Goal: Information Seeking & Learning: Understand process/instructions

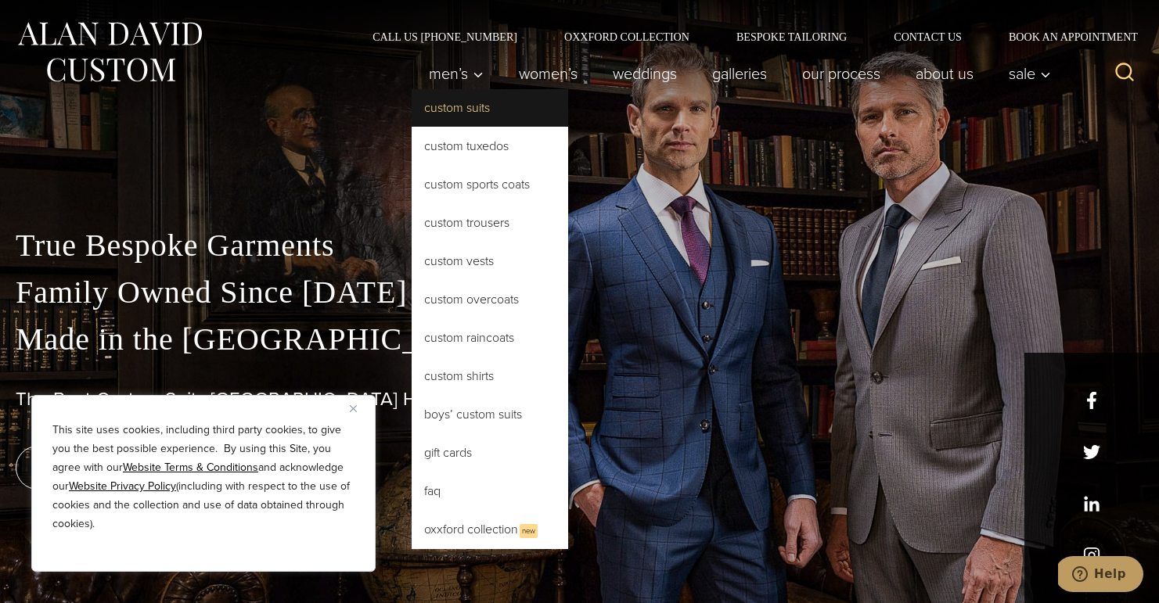
click at [447, 113] on link "Custom Suits" at bounding box center [490, 108] width 156 height 38
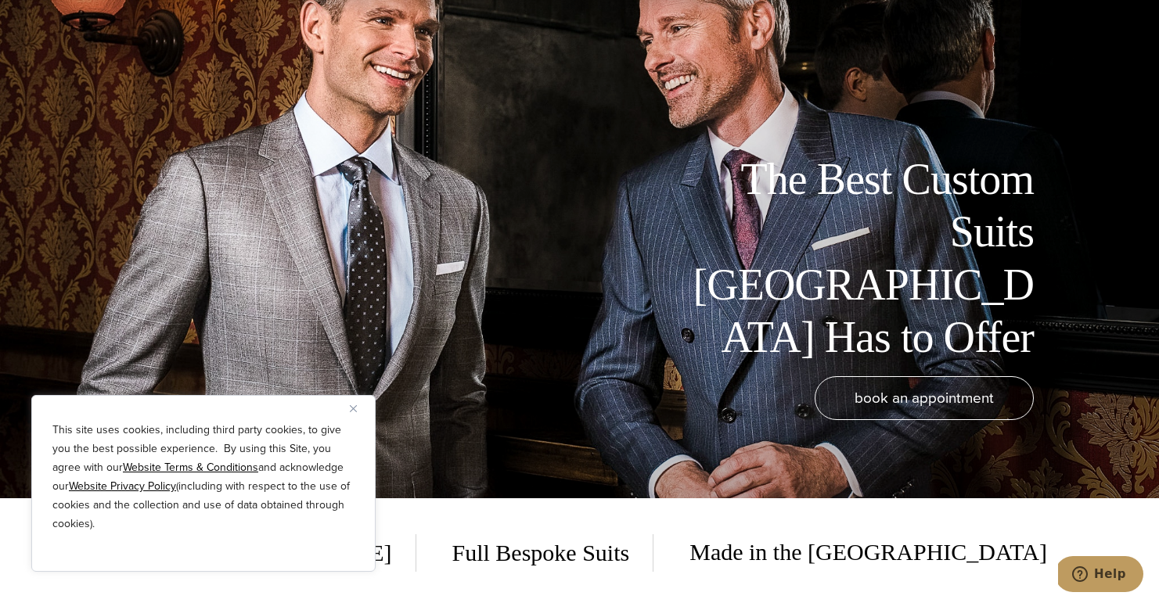
scroll to position [106, 0]
click at [354, 405] on img "Close" at bounding box center [353, 408] width 7 height 7
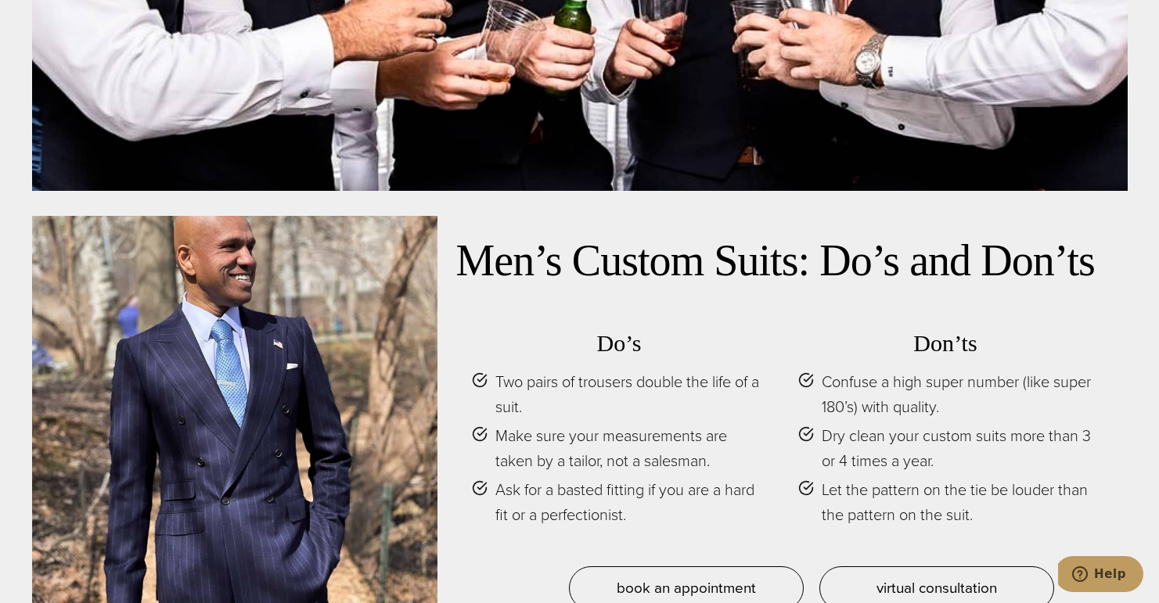
scroll to position [6665, 0]
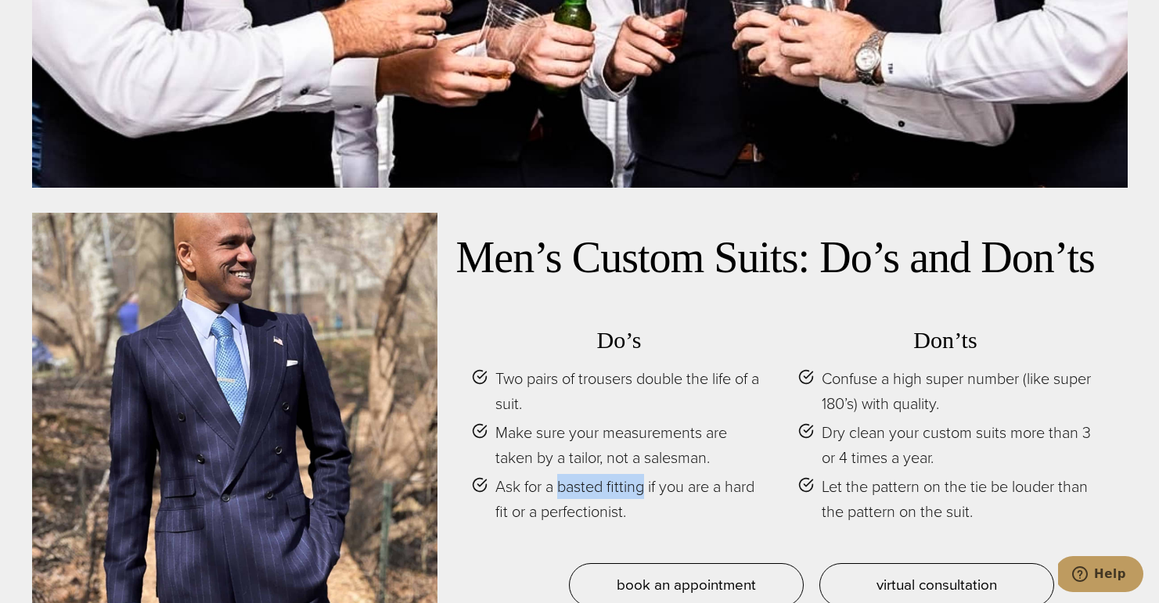
drag, startPoint x: 558, startPoint y: 455, endPoint x: 644, endPoint y: 452, distance: 86.1
click at [645, 474] on span "Ask for a basted fitting if you are a hard fit or a perfectionist." at bounding box center [631, 499] width 272 height 50
copy span "basted fitting"
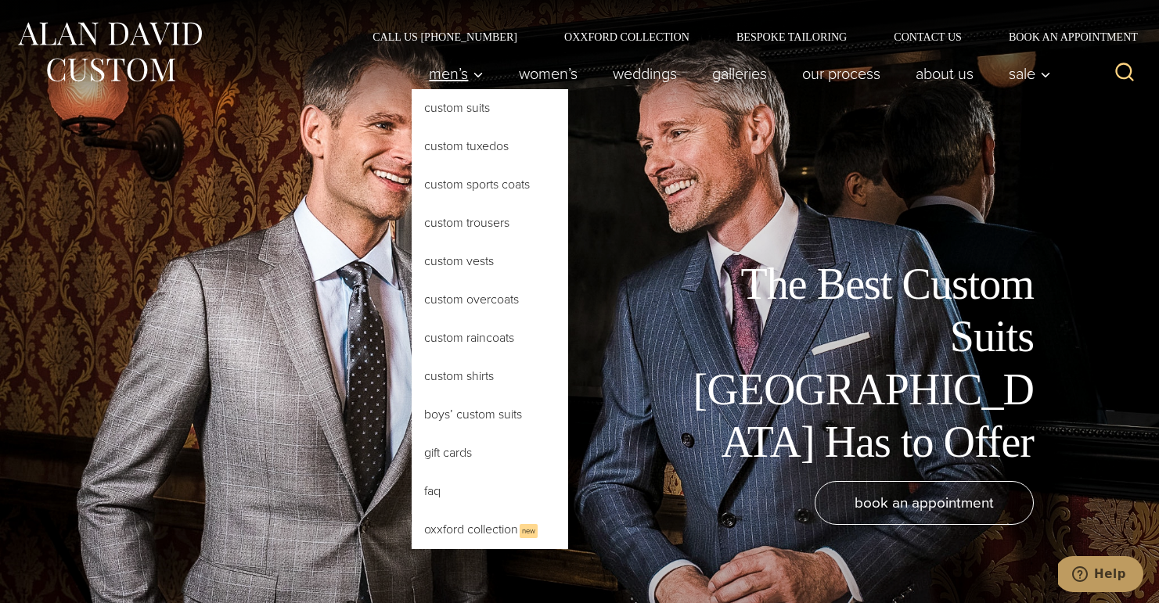
scroll to position [0, 0]
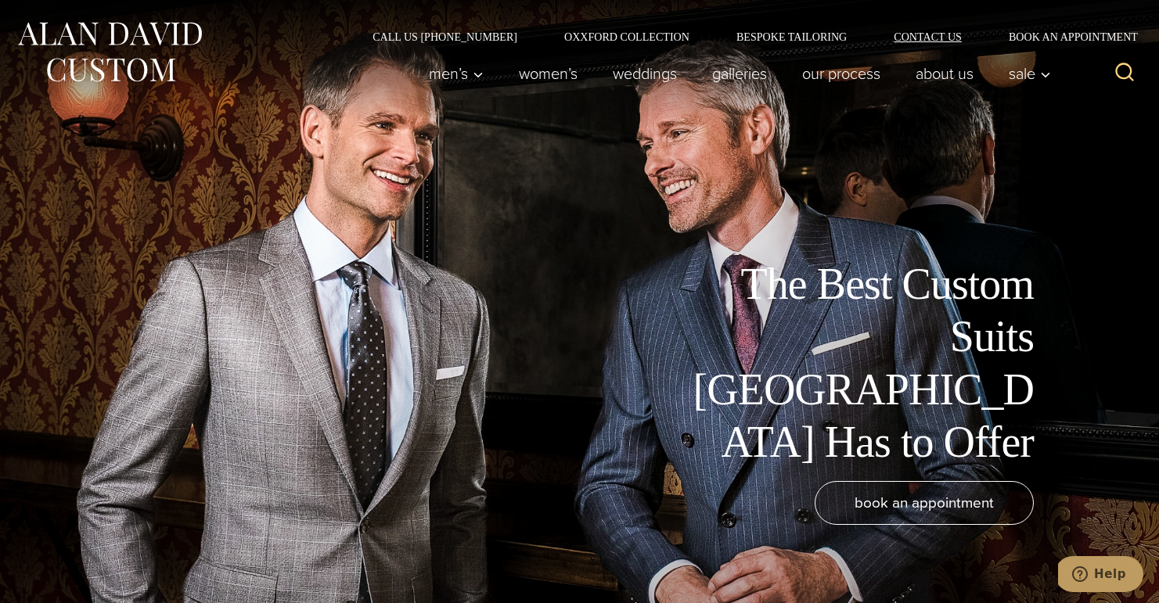
click at [948, 33] on link "Contact Us" at bounding box center [927, 36] width 115 height 11
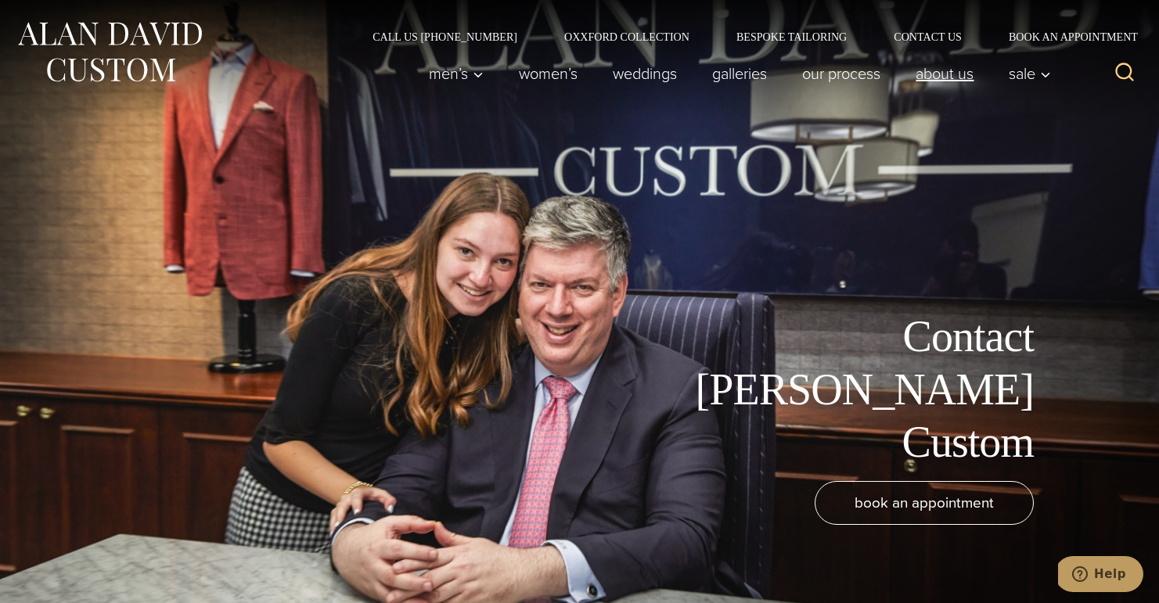
click at [931, 75] on link "About Us" at bounding box center [944, 73] width 93 height 31
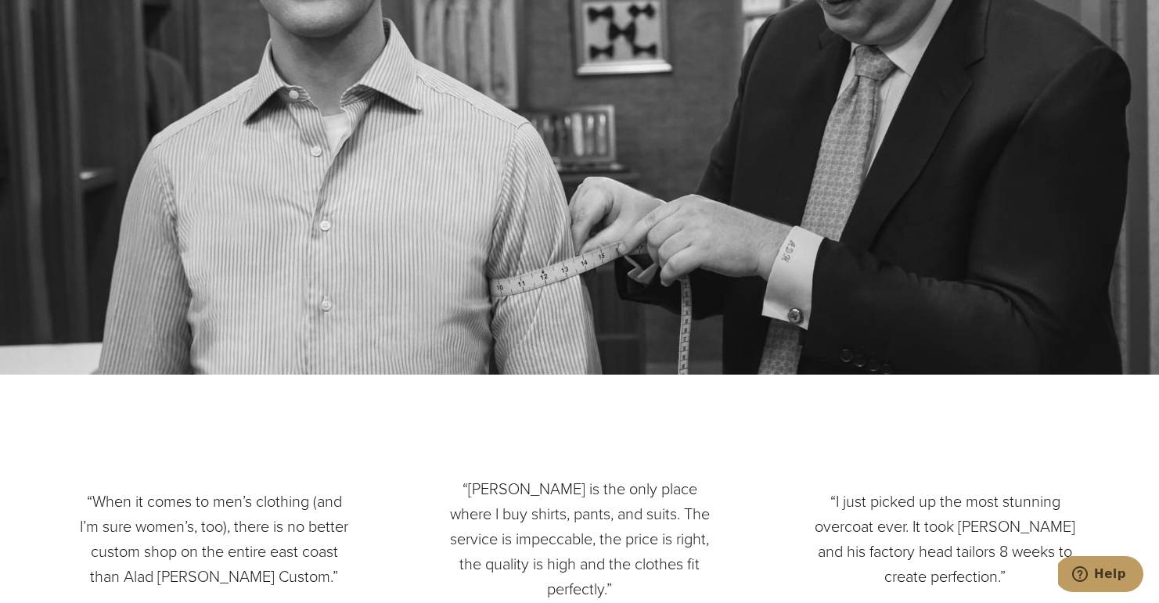
scroll to position [4982, 0]
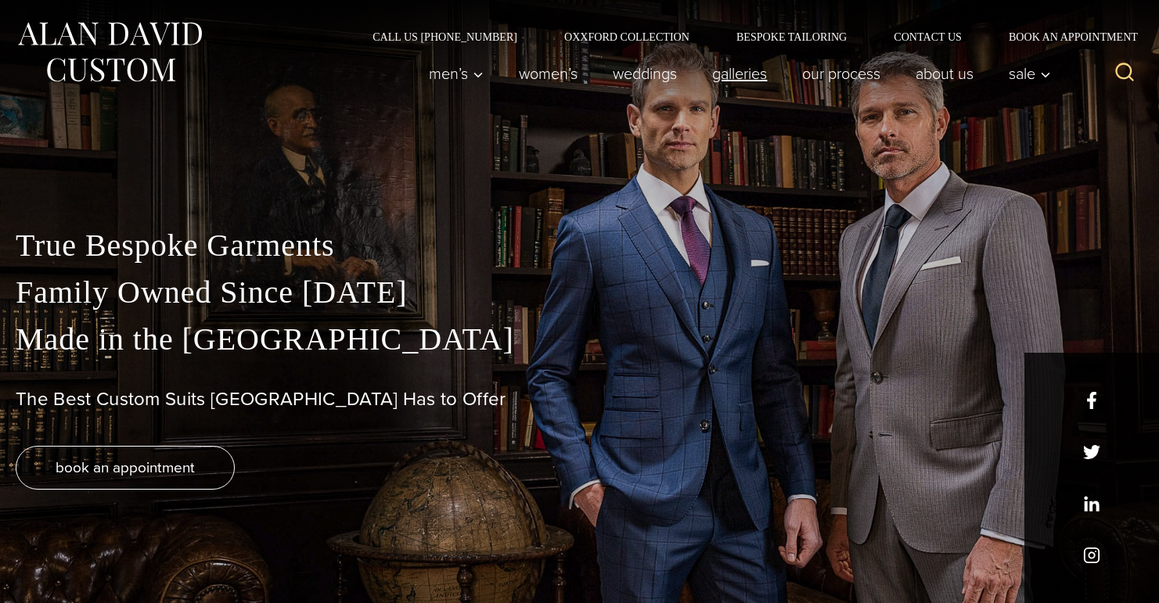
click at [723, 79] on link "Galleries" at bounding box center [740, 73] width 90 height 31
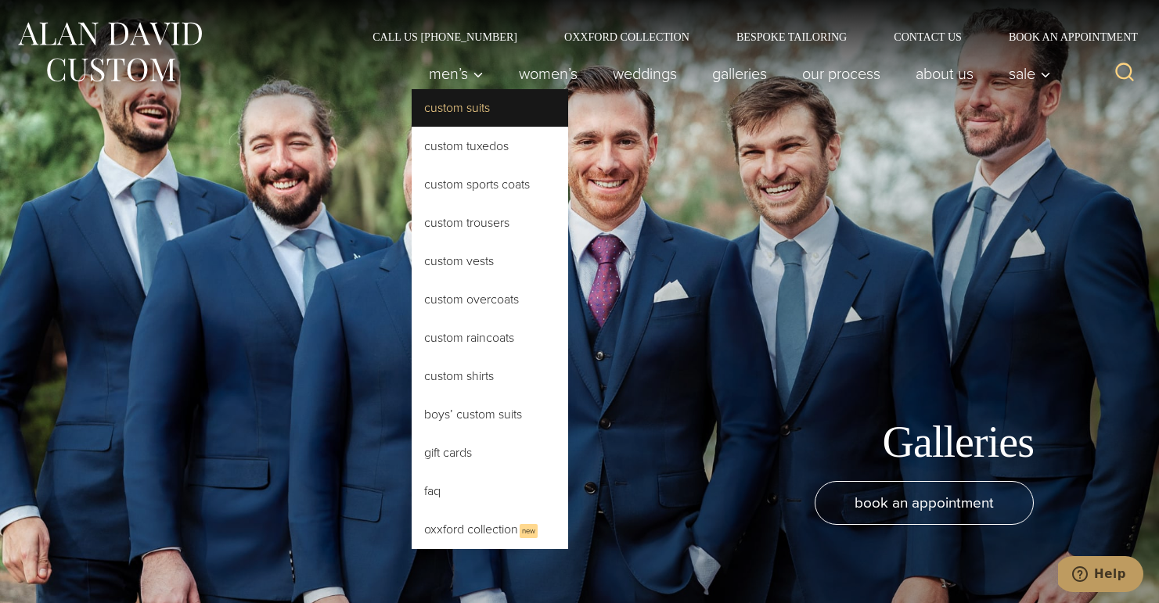
click at [495, 112] on link "Custom Suits" at bounding box center [490, 108] width 156 height 38
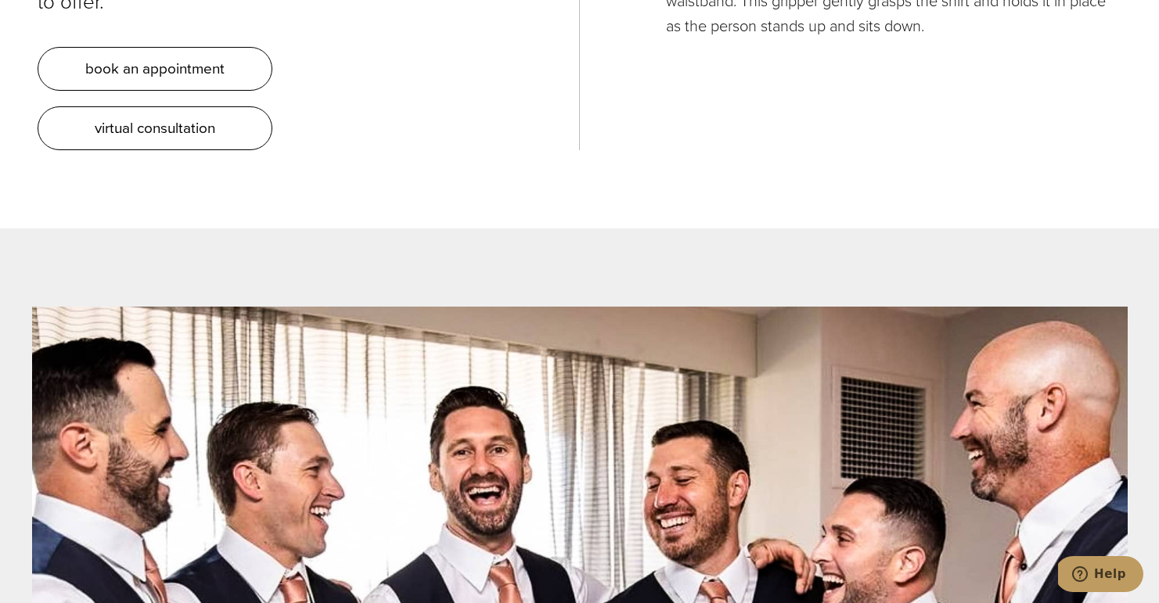
scroll to position [5943, 0]
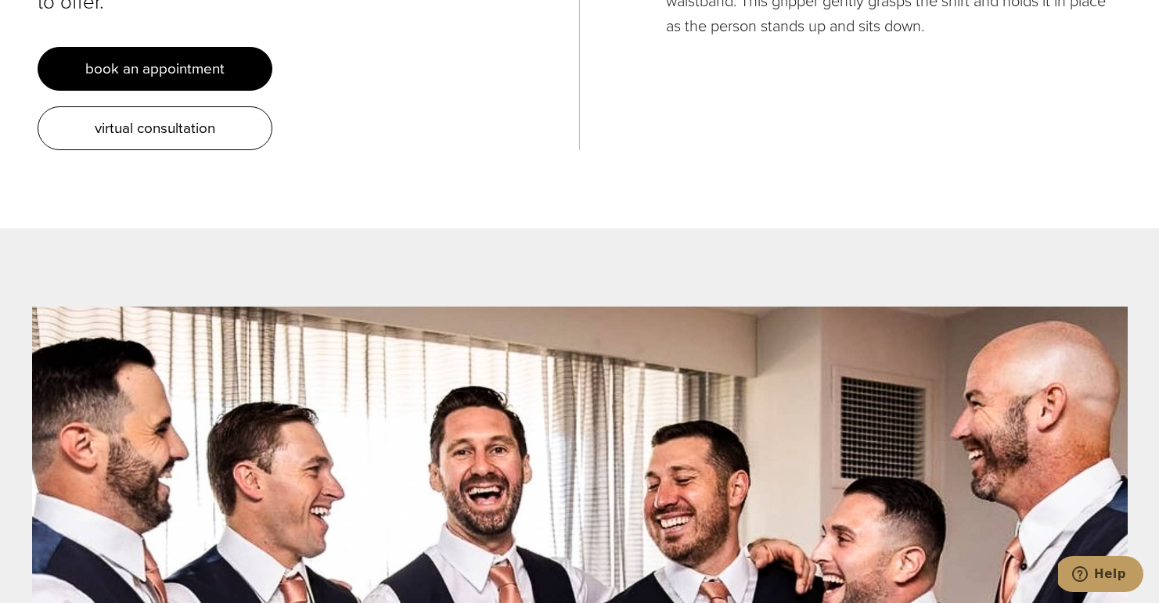
click at [201, 57] on span "book an appointment" at bounding box center [154, 68] width 139 height 23
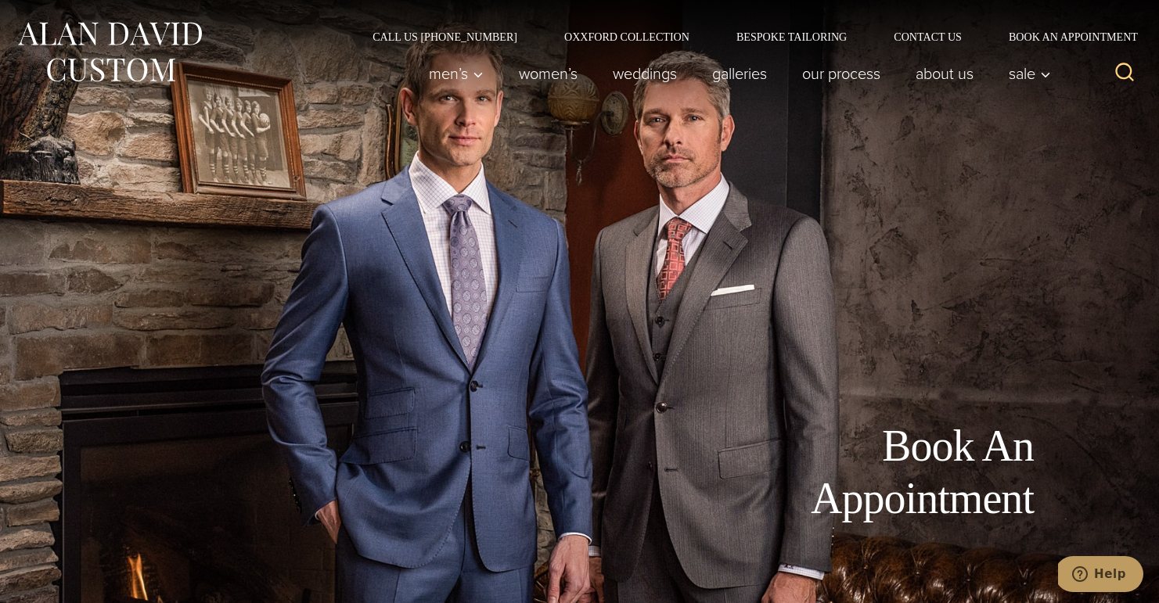
click at [154, 27] on img at bounding box center [110, 52] width 188 height 70
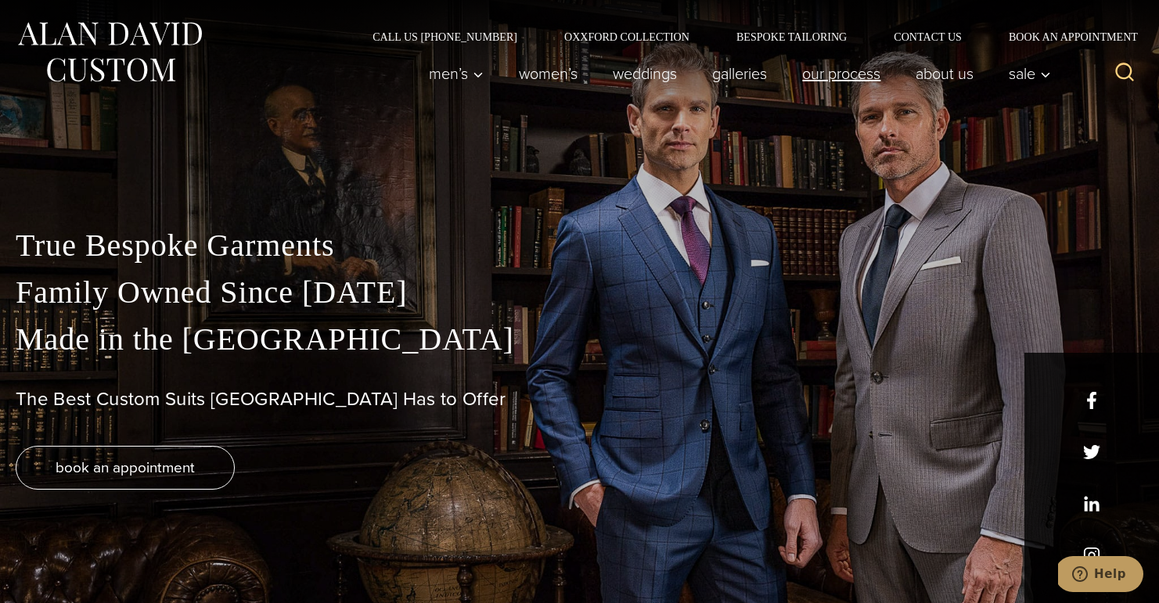
click at [833, 77] on link "Our Process" at bounding box center [841, 73] width 113 height 31
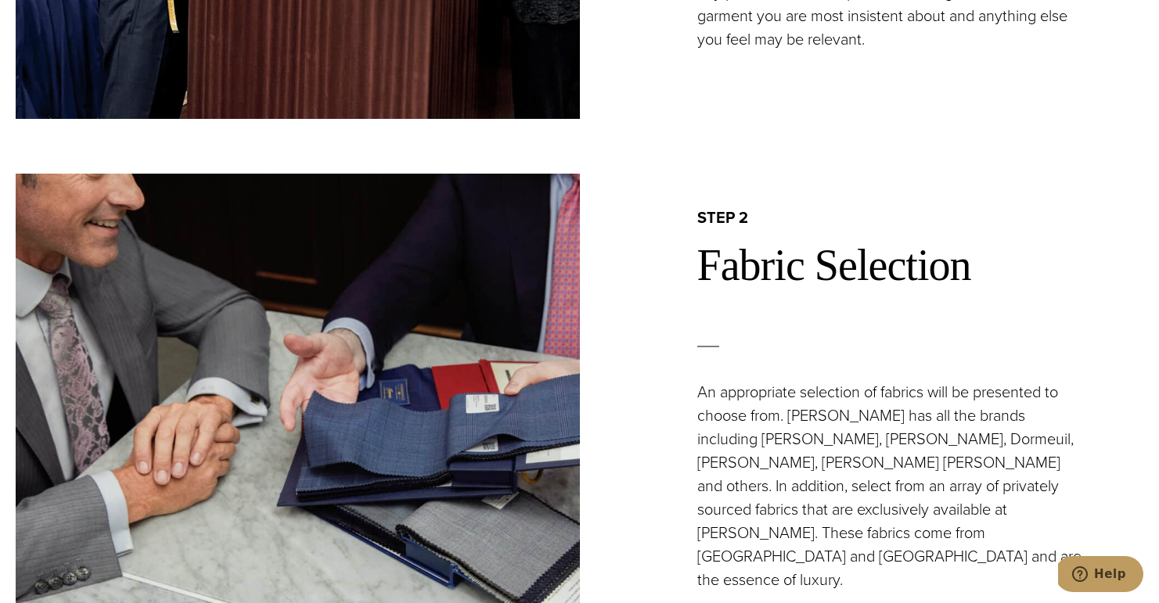
scroll to position [1480, 0]
